Goal: Information Seeking & Learning: Learn about a topic

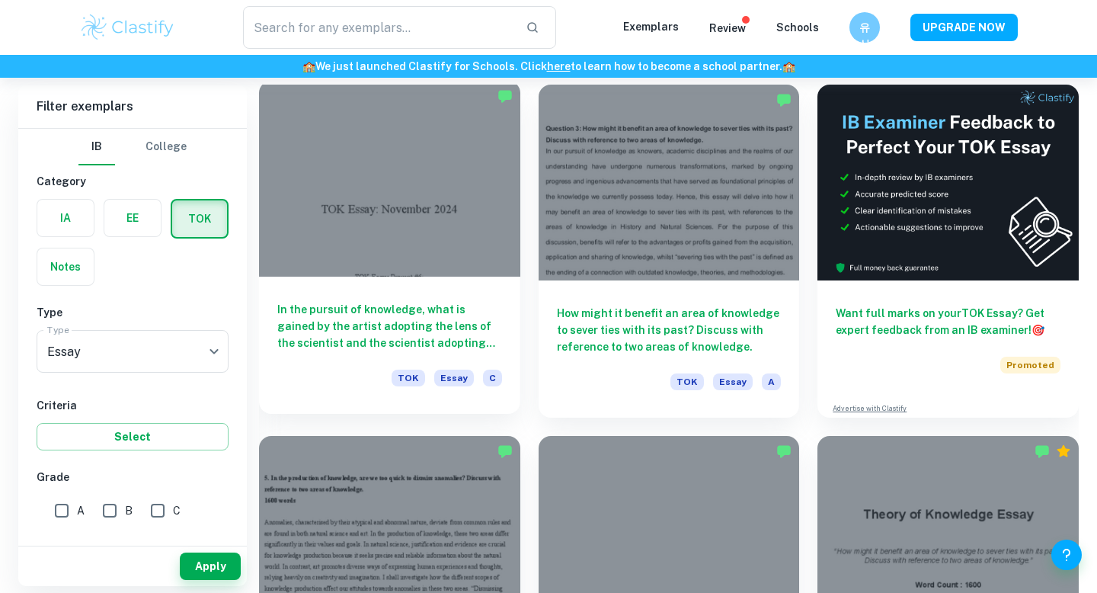
scroll to position [429, 0]
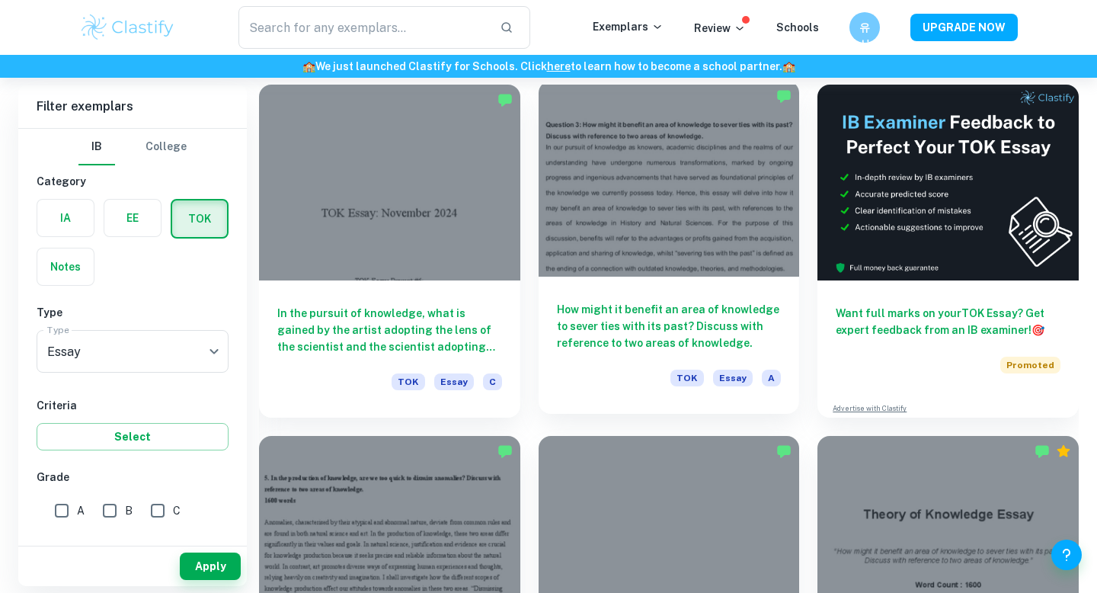
click at [647, 293] on div "How might it benefit an area of knowledge to sever ties with its past? Discuss …" at bounding box center [669, 345] width 261 height 137
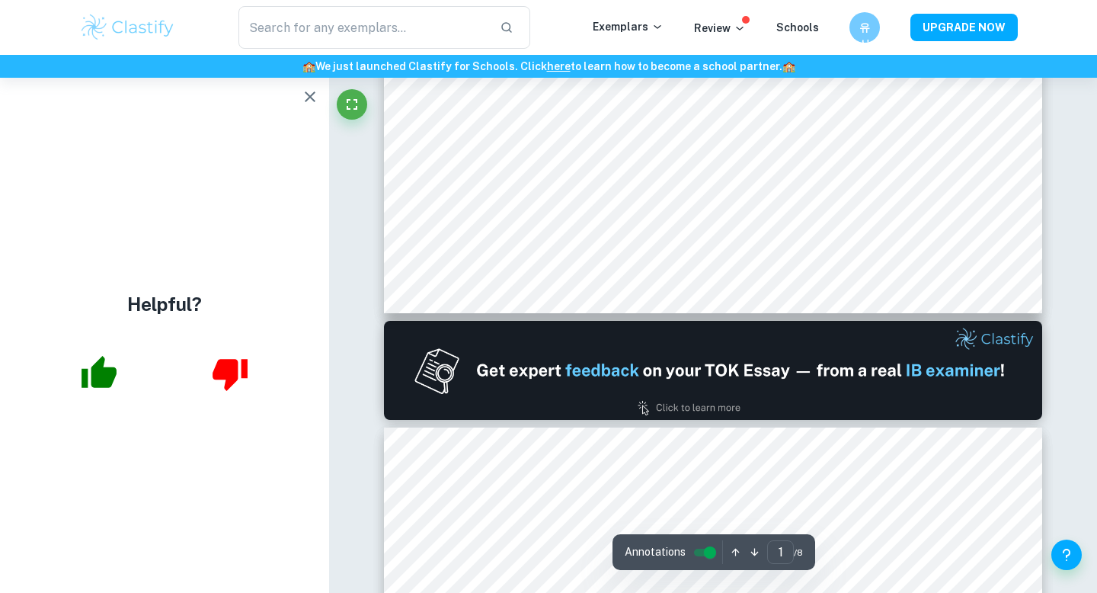
scroll to position [558, 0]
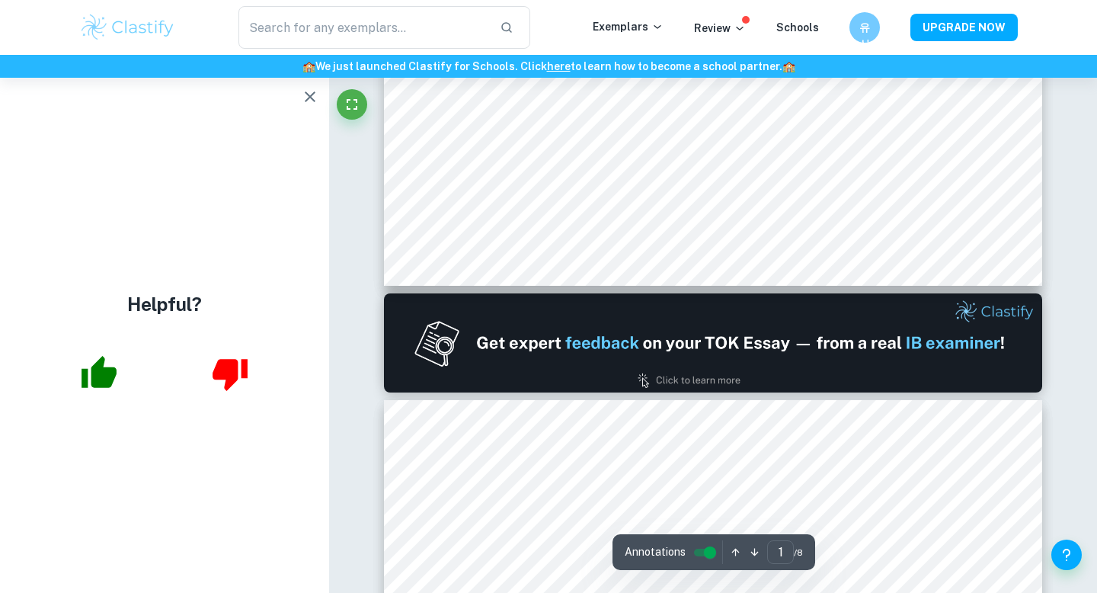
type input "2"
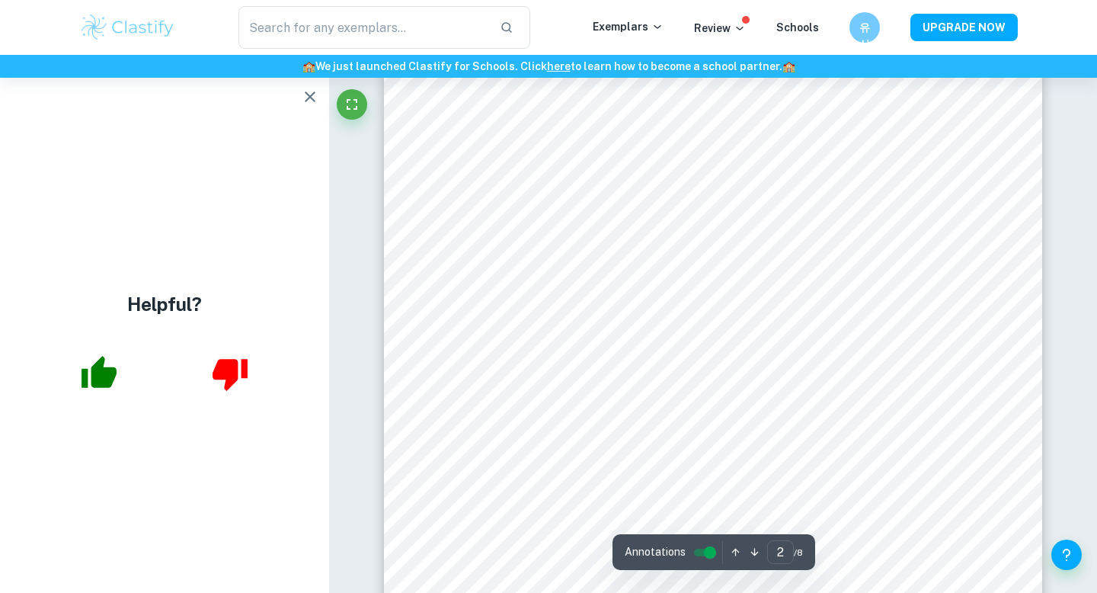
scroll to position [1294, 0]
